Goal: Find contact information: Find contact information

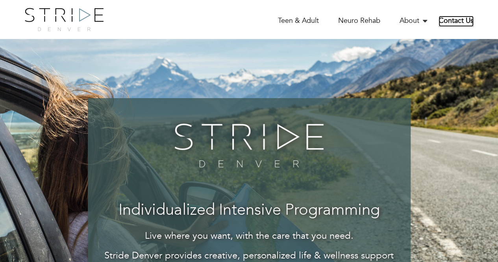
click at [451, 24] on link "Contact Us" at bounding box center [455, 21] width 35 height 11
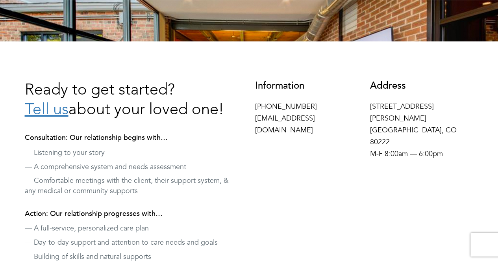
scroll to position [220, 0]
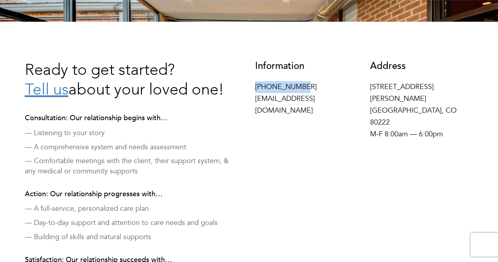
drag, startPoint x: 303, startPoint y: 89, endPoint x: 251, endPoint y: 86, distance: 52.0
click at [251, 86] on div "Information [PHONE_NUMBER] [EMAIL_ADDRESS][DOMAIN_NAME]" at bounding box center [306, 90] width 115 height 59
copy p "[PHONE_NUMBER]"
